Goal: Transaction & Acquisition: Purchase product/service

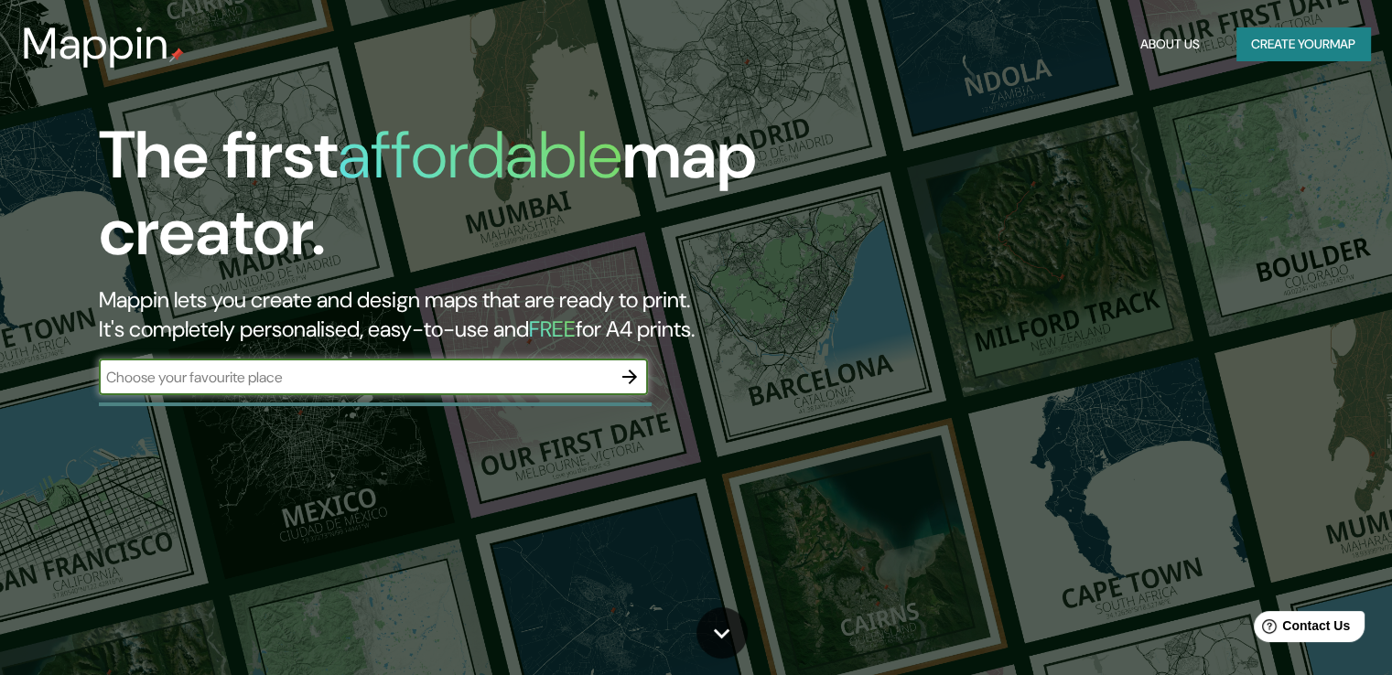
click at [593, 378] on input "text" at bounding box center [355, 377] width 512 height 21
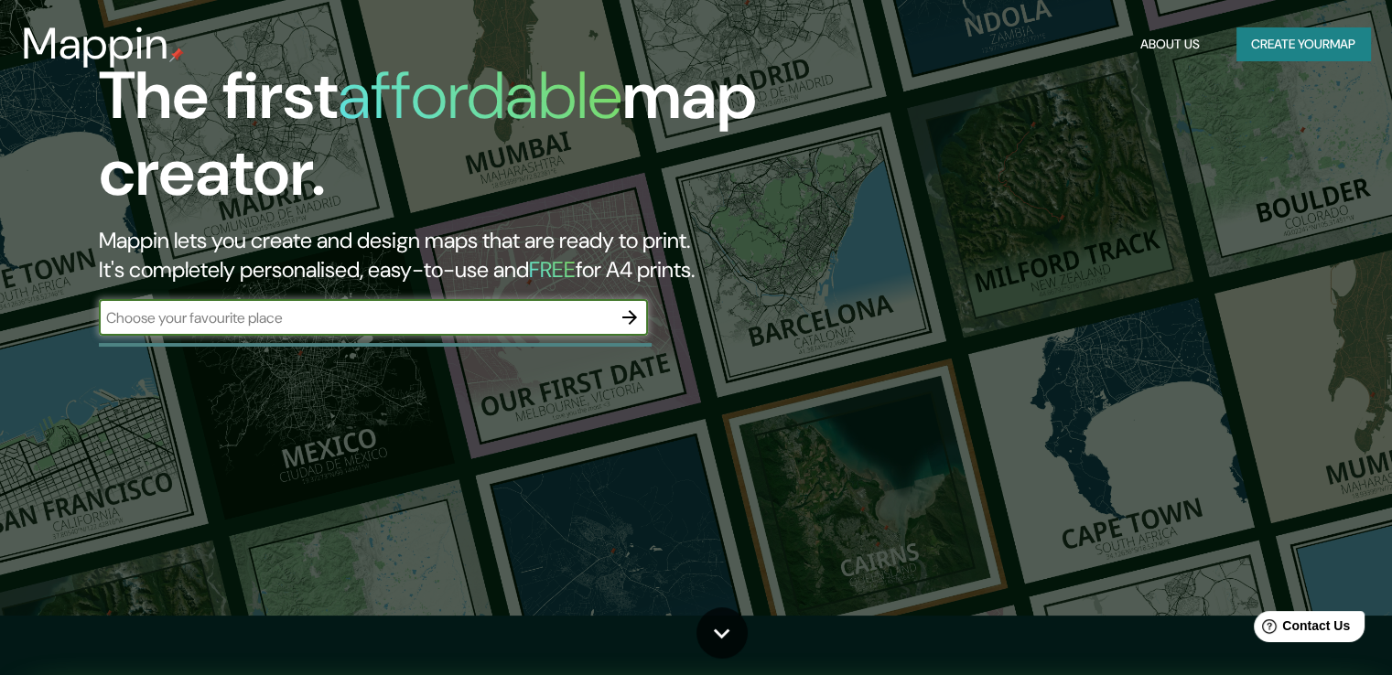
scroll to position [92, 0]
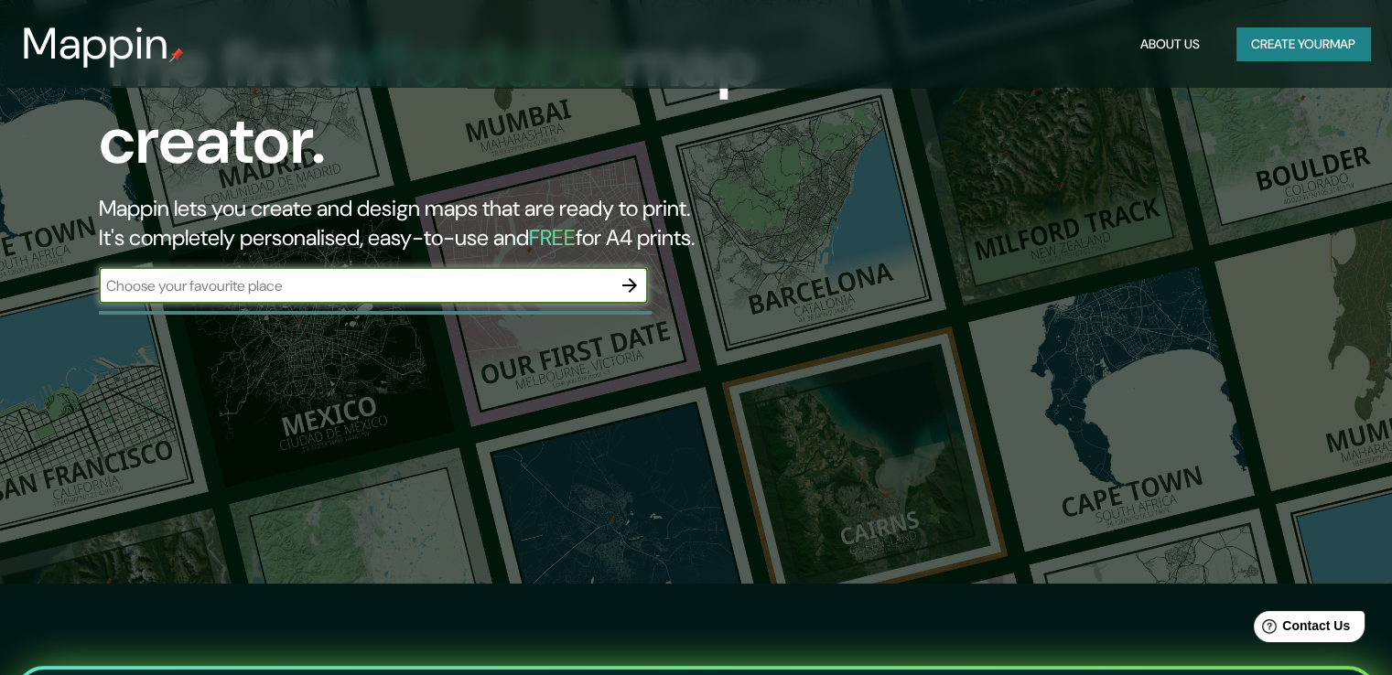
click at [255, 282] on input "text" at bounding box center [355, 285] width 512 height 21
type input "bagalkot"
click at [623, 286] on icon "button" at bounding box center [630, 286] width 22 height 22
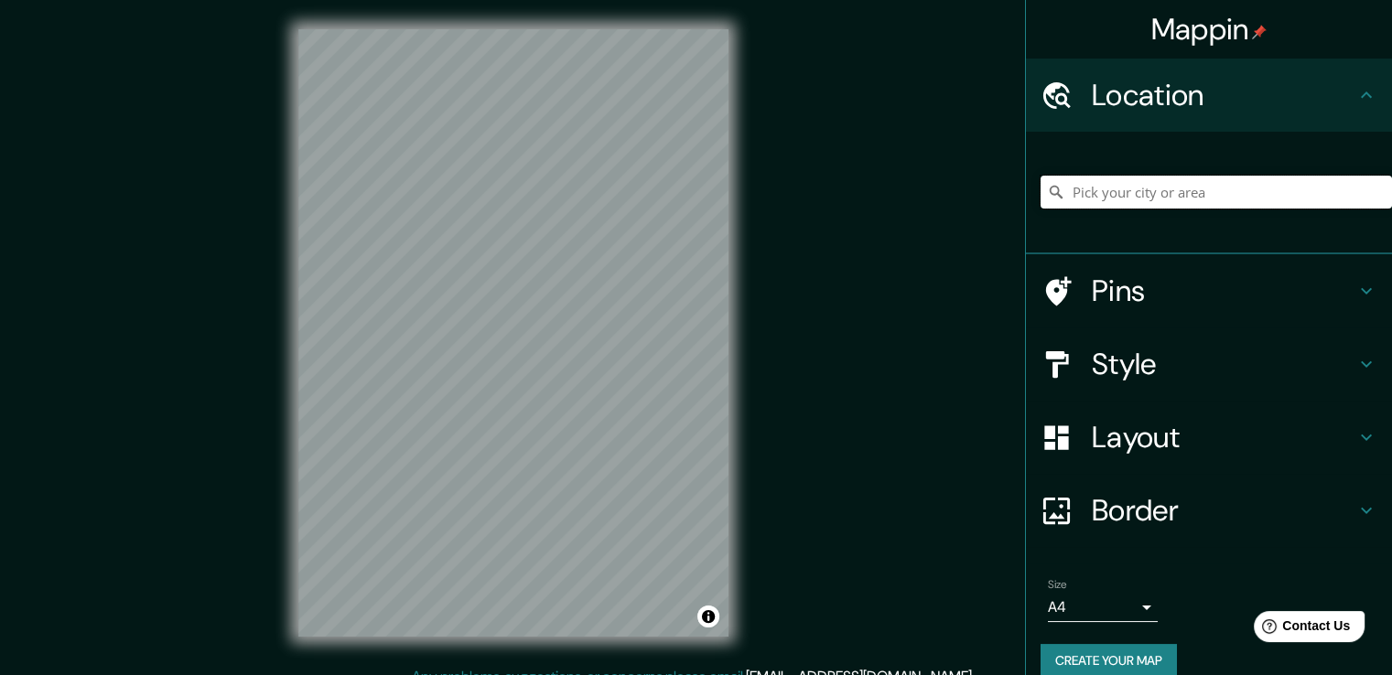
click at [1217, 194] on input "Pick your city or area" at bounding box center [1215, 192] width 351 height 33
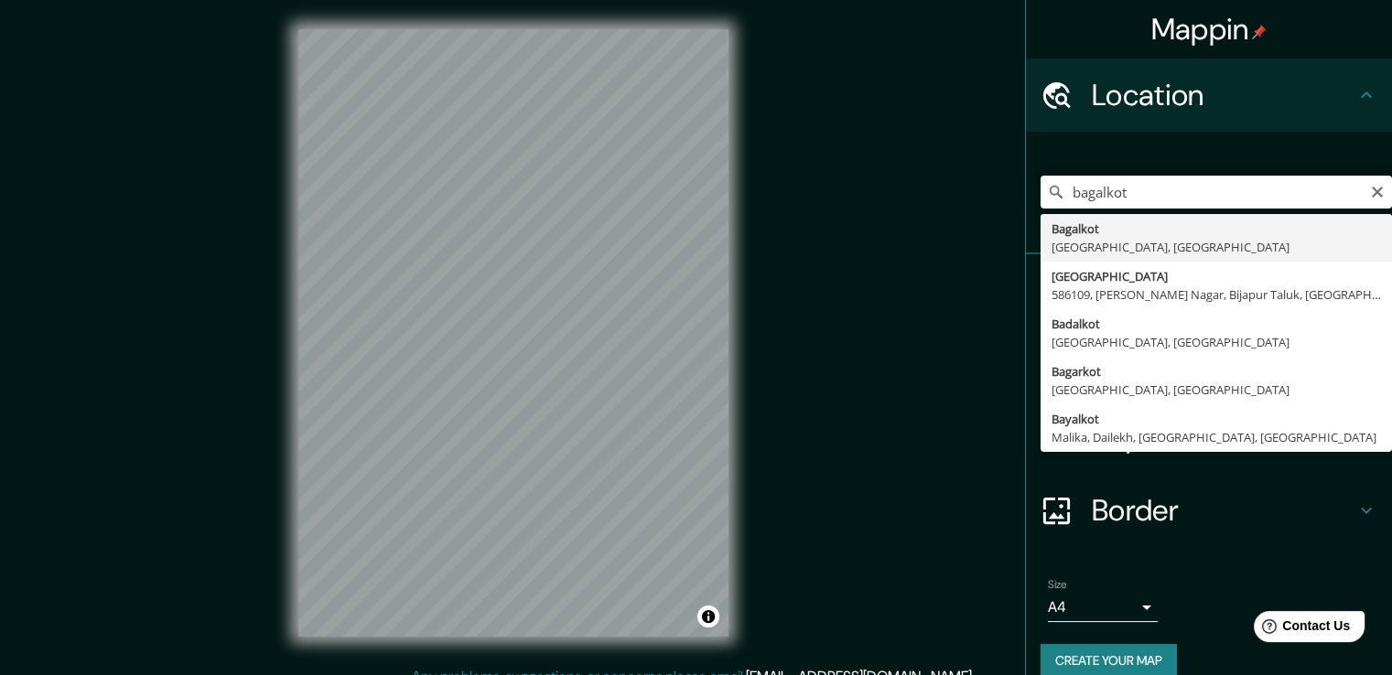
type input "[GEOGRAPHIC_DATA], [GEOGRAPHIC_DATA], [GEOGRAPHIC_DATA]"
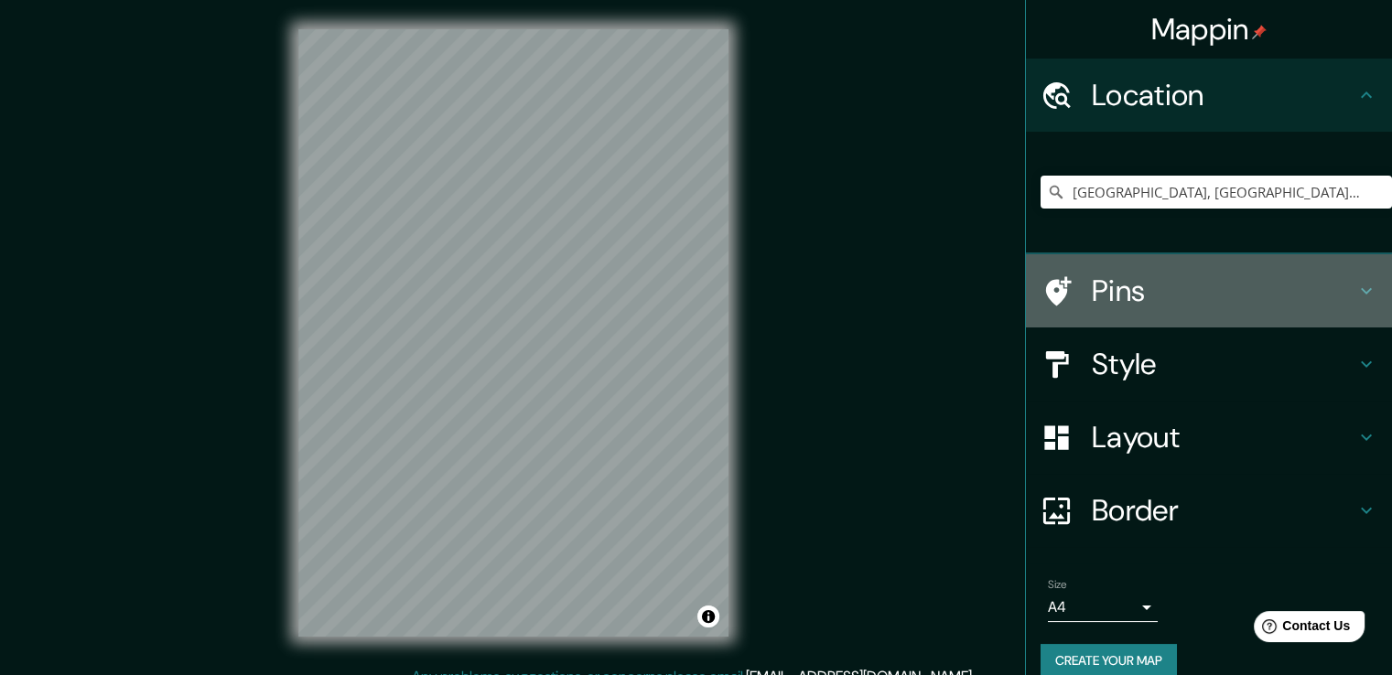
click at [1355, 289] on icon at bounding box center [1366, 291] width 22 height 22
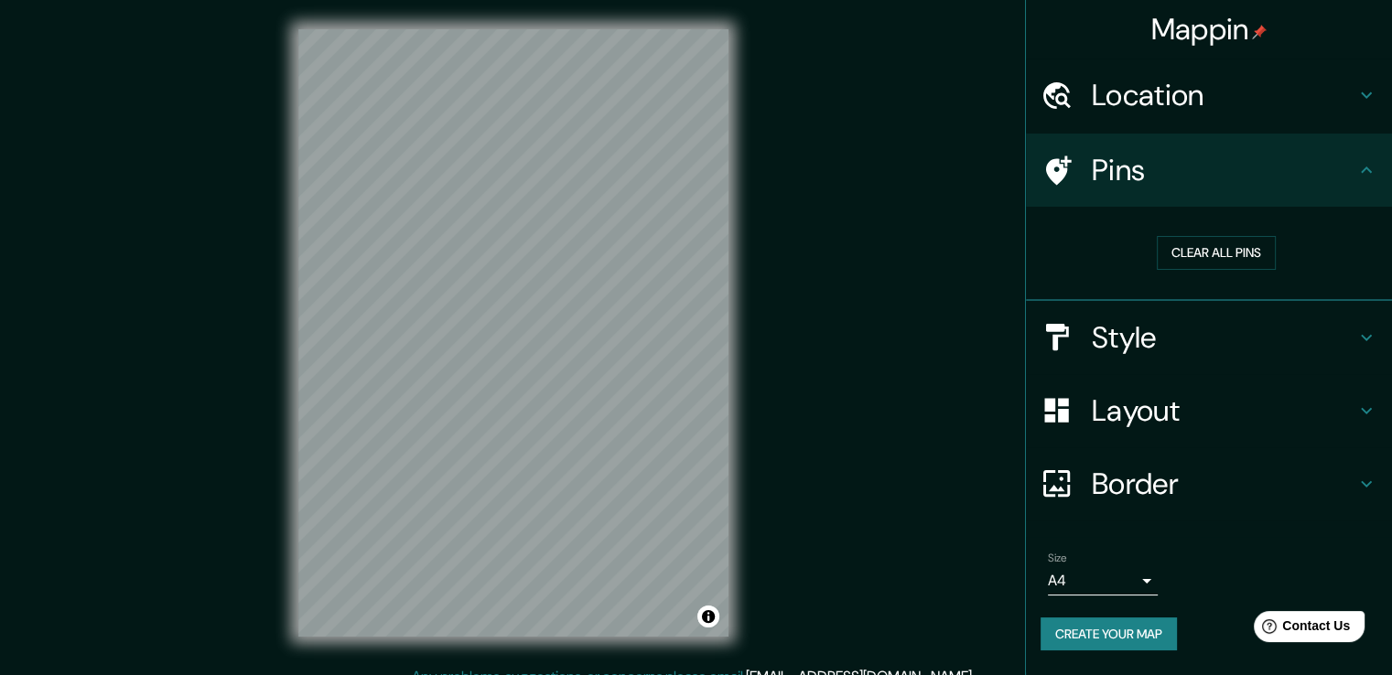
click at [1357, 405] on icon at bounding box center [1366, 411] width 22 height 22
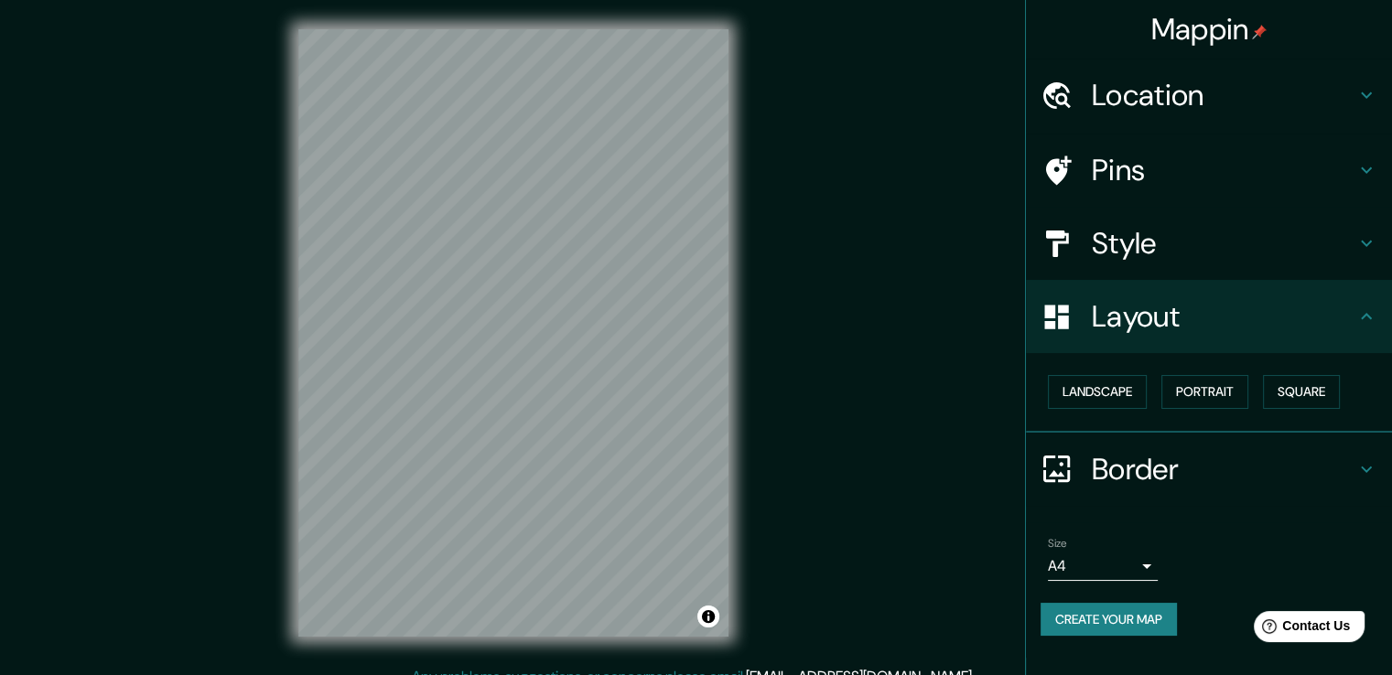
click at [1292, 239] on h4 "Style" at bounding box center [1224, 243] width 264 height 37
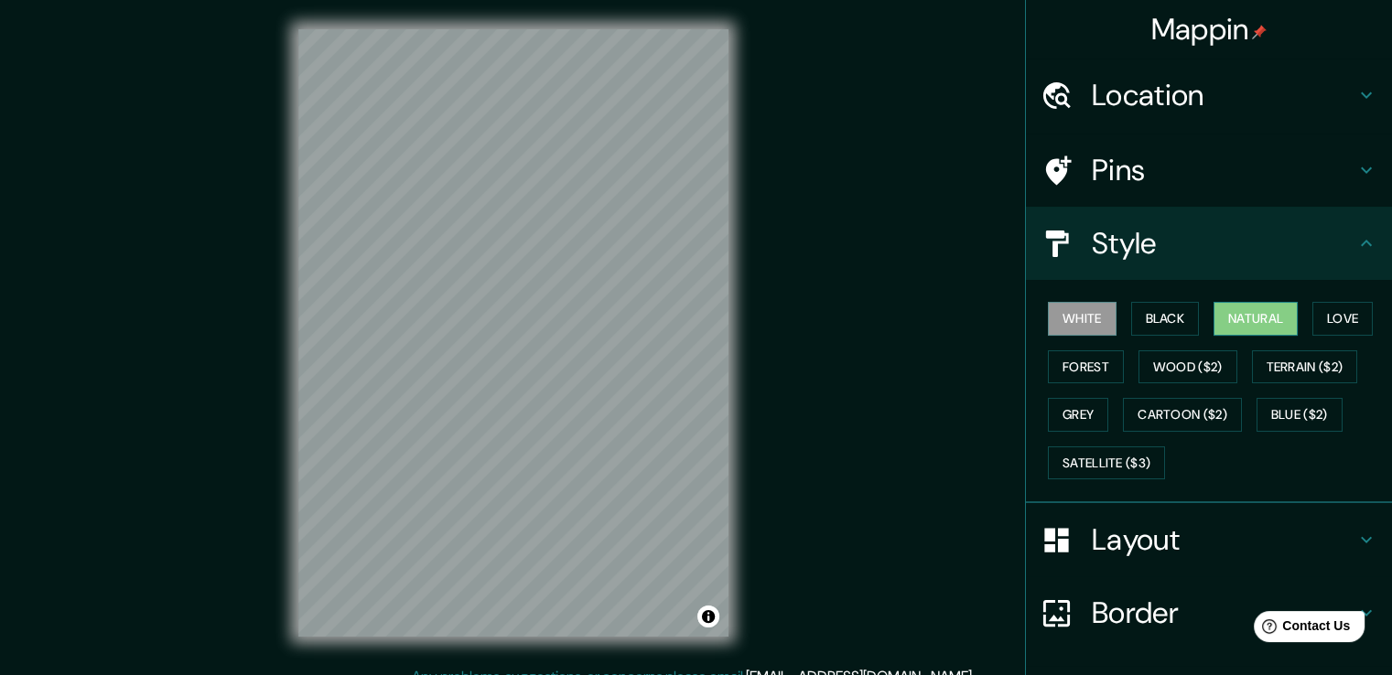
click at [1255, 318] on button "Natural" at bounding box center [1255, 319] width 84 height 34
click at [1072, 447] on button "Satellite ($3)" at bounding box center [1106, 464] width 117 height 34
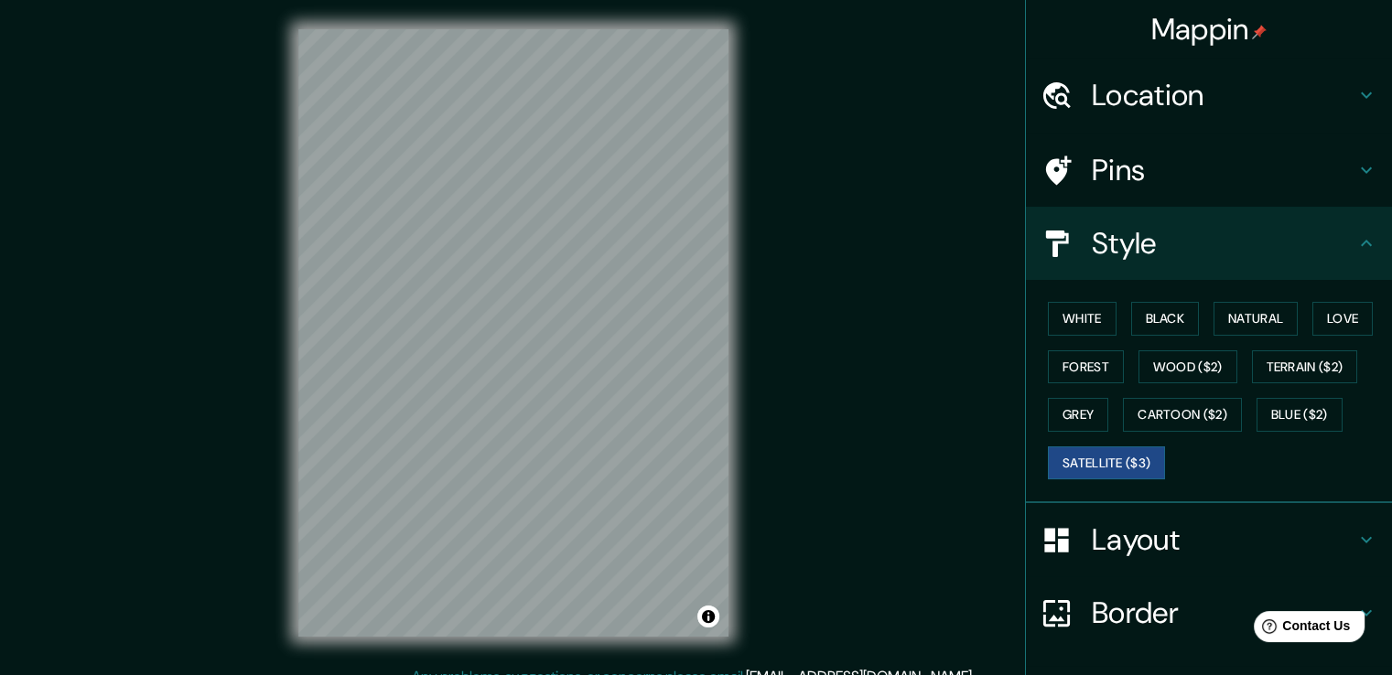
click at [1266, 543] on h4 "Layout" at bounding box center [1224, 540] width 264 height 37
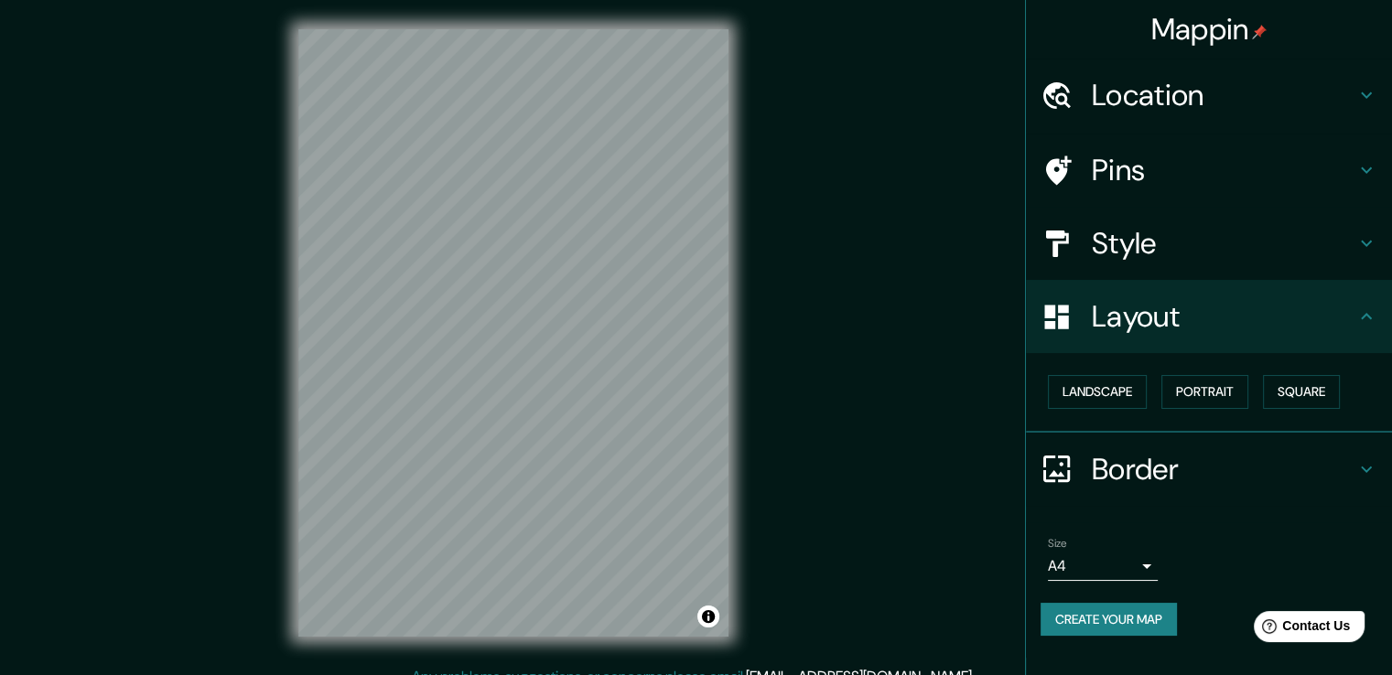
click at [1277, 305] on h4 "Layout" at bounding box center [1224, 316] width 264 height 37
click at [1368, 469] on icon at bounding box center [1366, 469] width 22 height 22
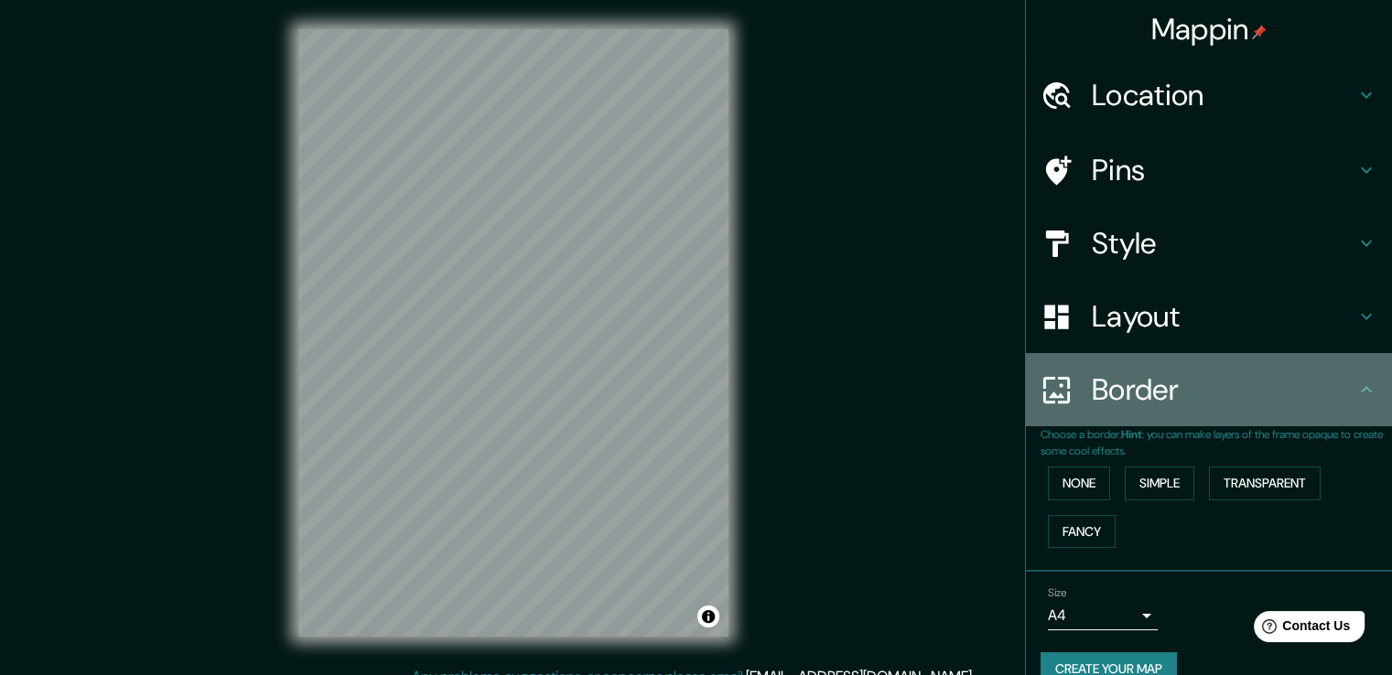
click at [1355, 396] on icon at bounding box center [1366, 390] width 22 height 22
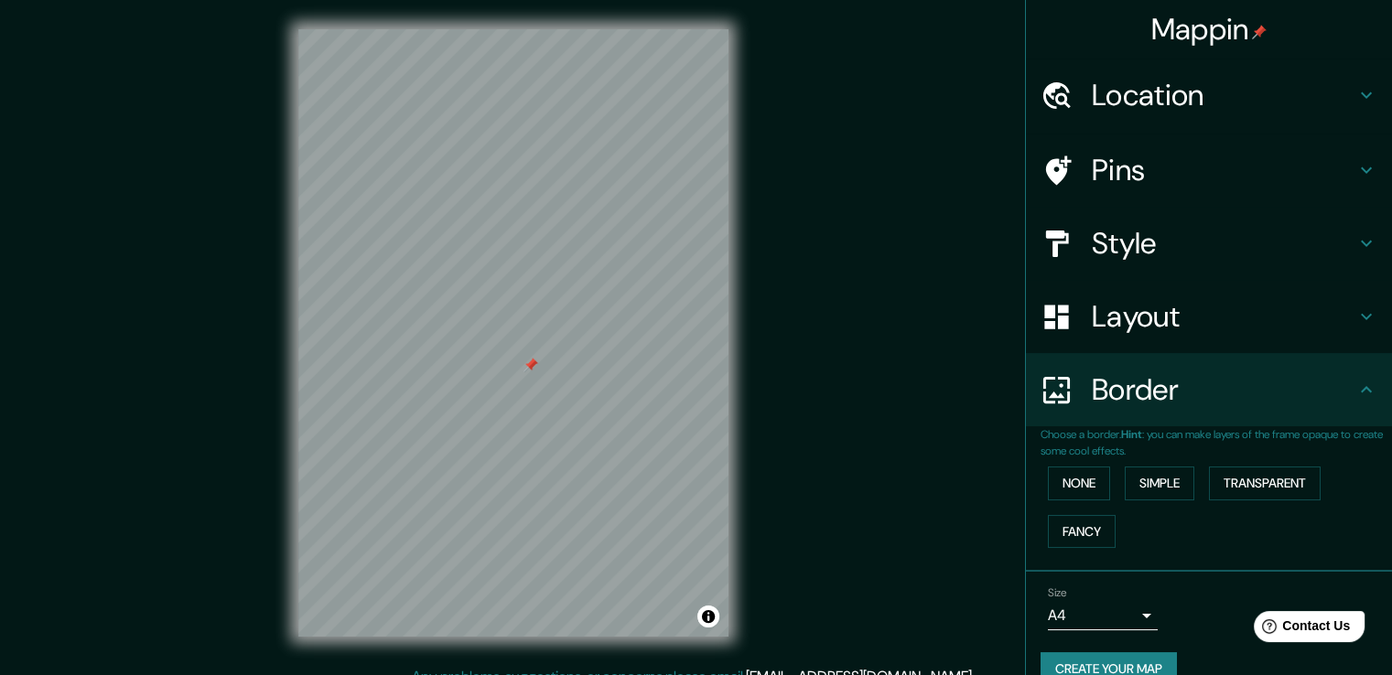
click at [1134, 169] on h4 "Pins" at bounding box center [1224, 170] width 264 height 37
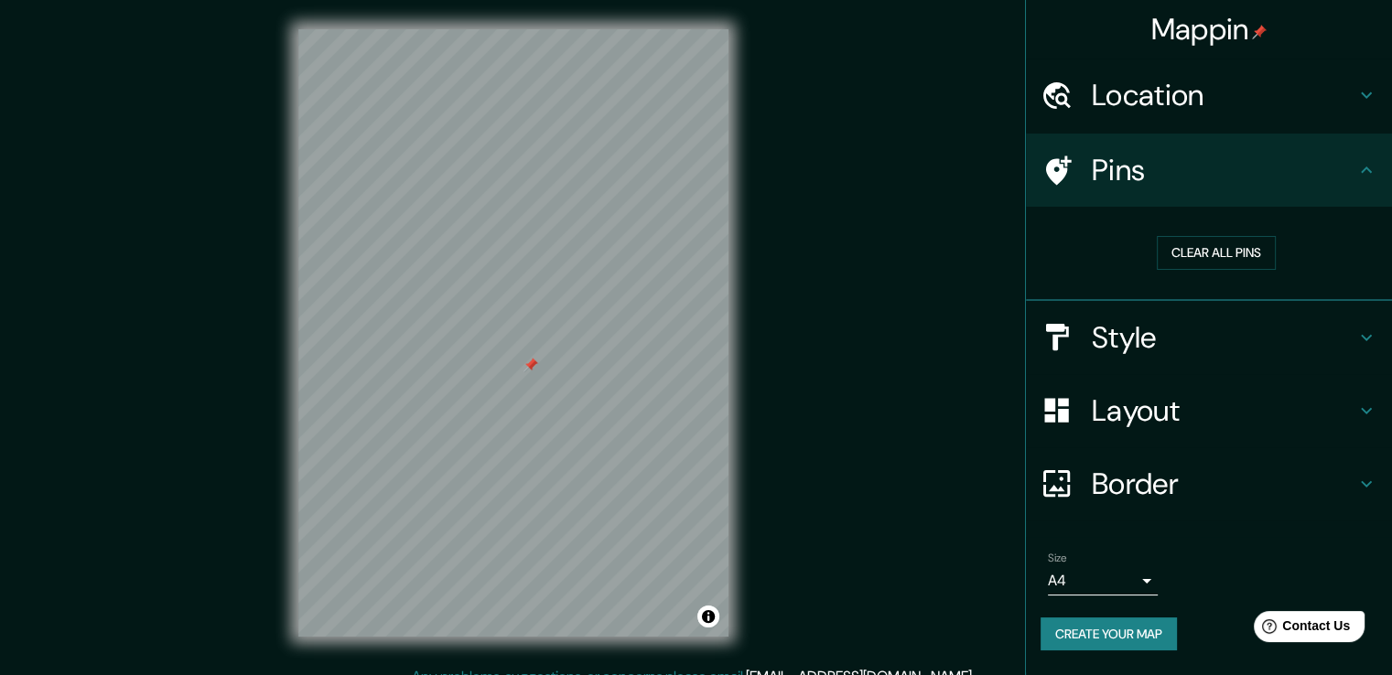
click at [1195, 177] on h4 "Pins" at bounding box center [1224, 170] width 264 height 37
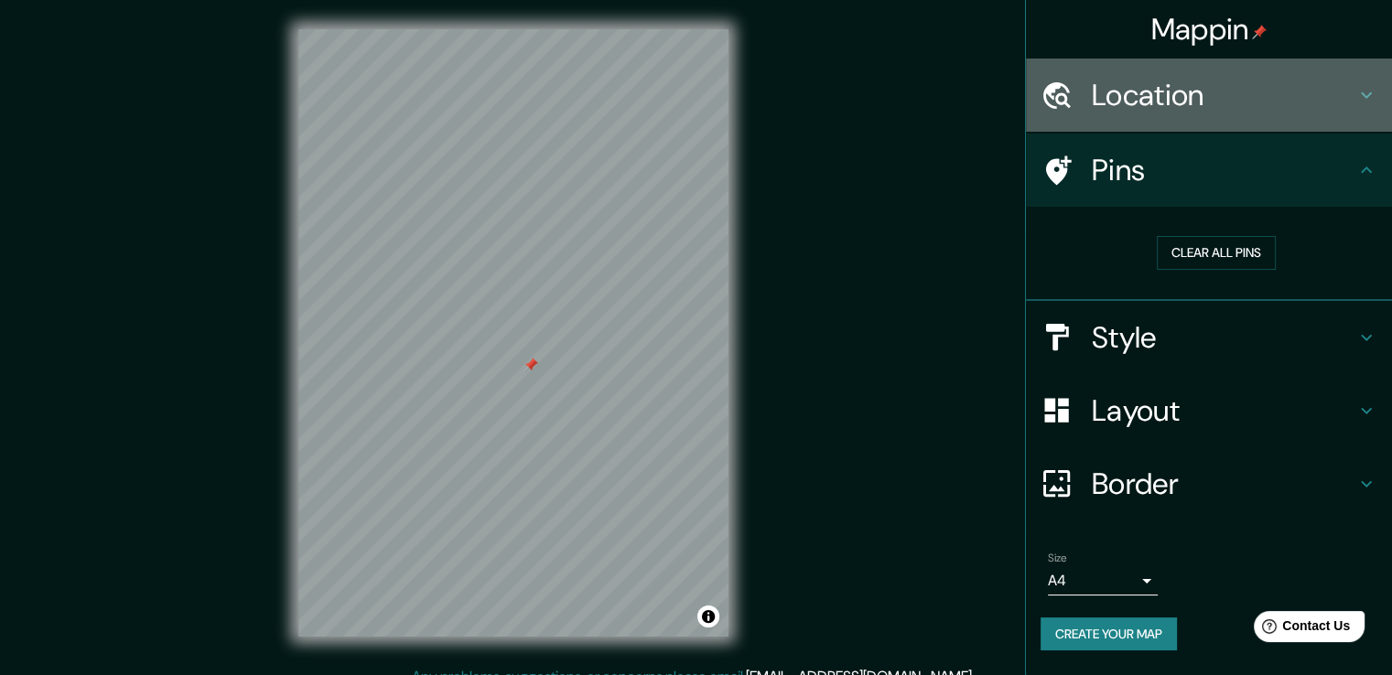
click at [1228, 90] on h4 "Location" at bounding box center [1224, 95] width 264 height 37
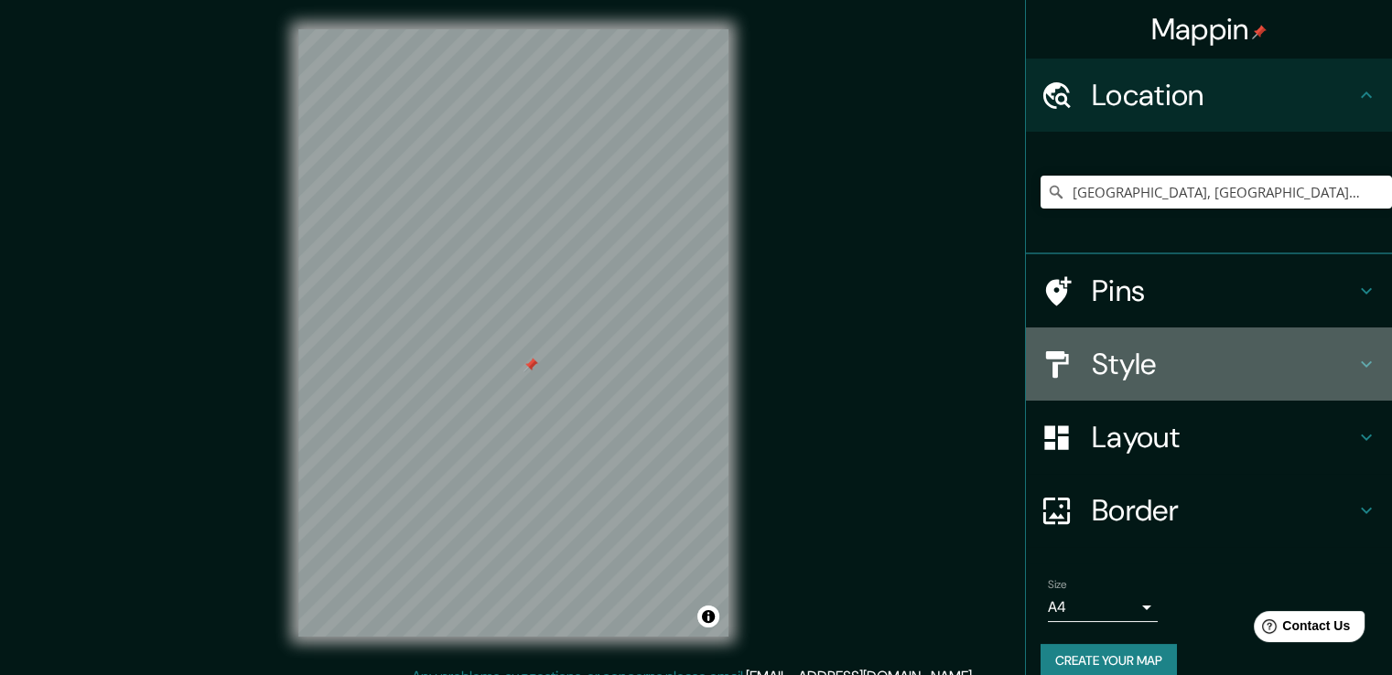
click at [1124, 364] on h4 "Style" at bounding box center [1224, 364] width 264 height 37
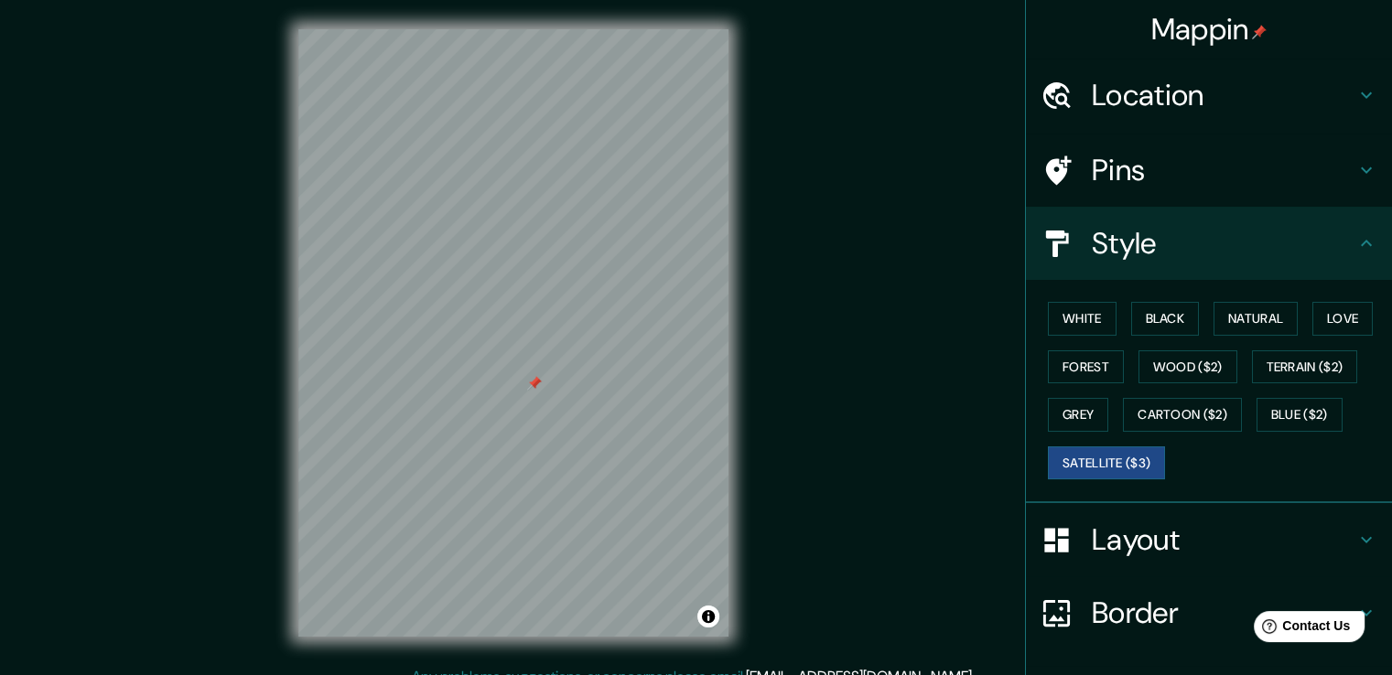
drag, startPoint x: 530, startPoint y: 363, endPoint x: 533, endPoint y: 382, distance: 18.7
click at [533, 382] on div at bounding box center [534, 383] width 15 height 15
click at [527, 404] on div at bounding box center [529, 403] width 15 height 15
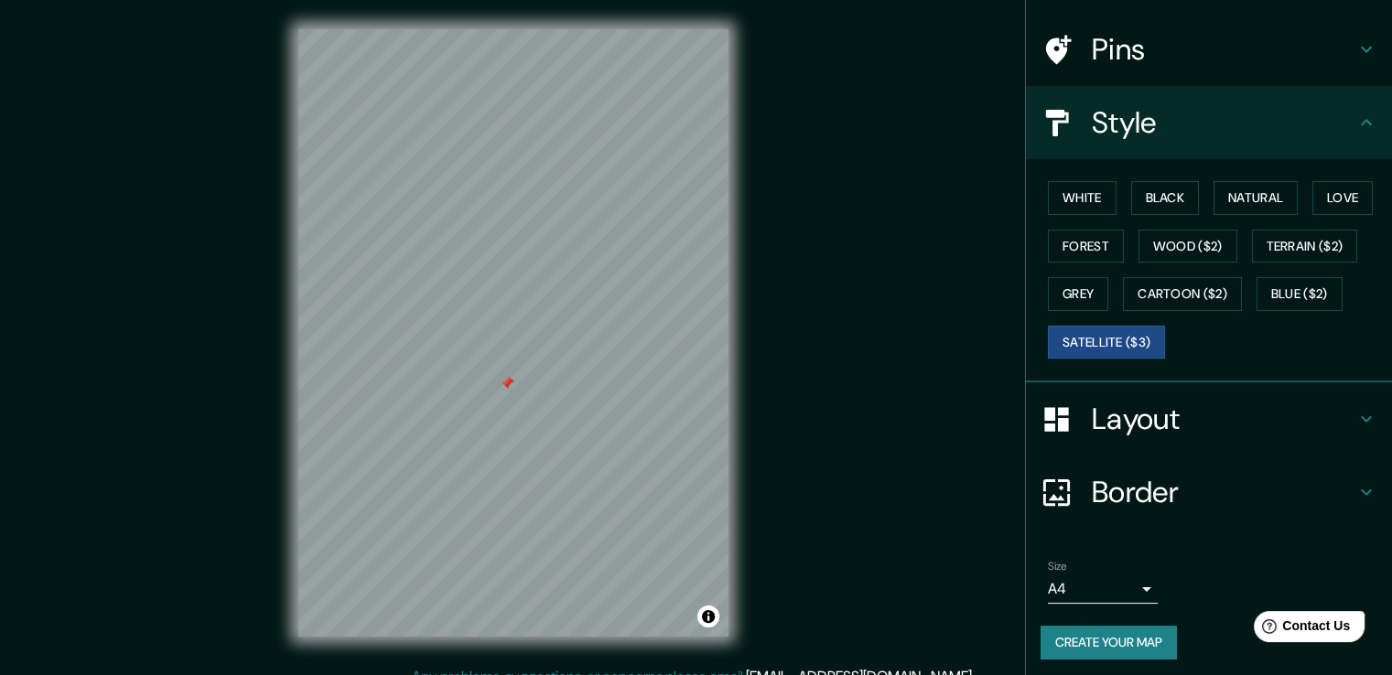
scroll to position [124, 0]
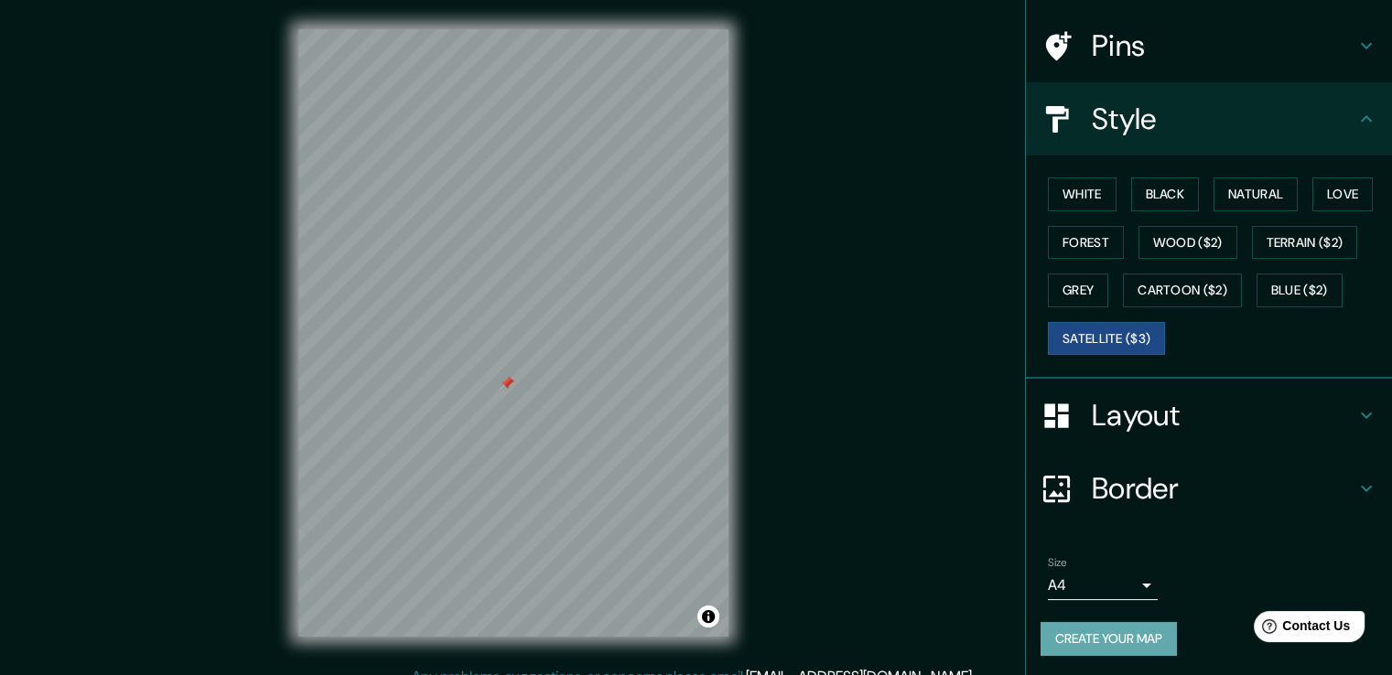
click at [1115, 639] on button "Create your map" at bounding box center [1108, 639] width 136 height 34
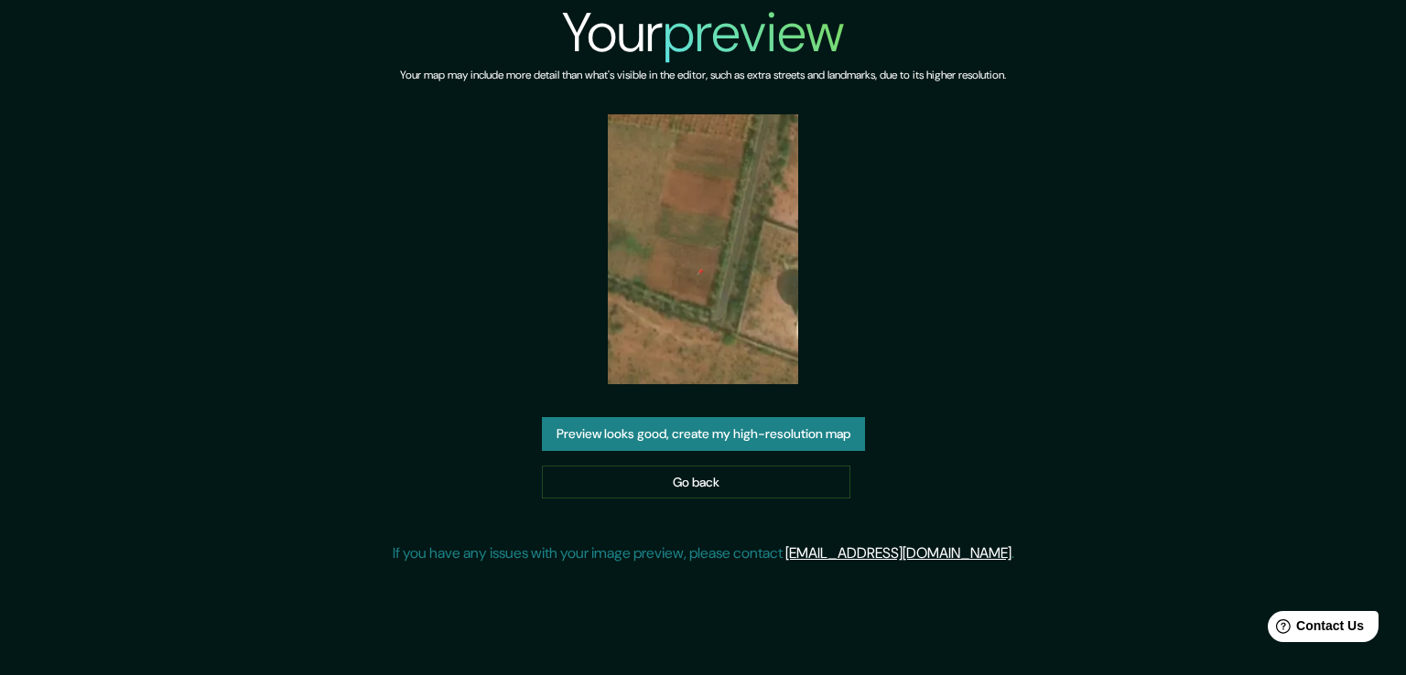
click at [768, 436] on button "Preview looks good, create my high-resolution map" at bounding box center [703, 434] width 323 height 34
